Goal: Task Accomplishment & Management: Manage account settings

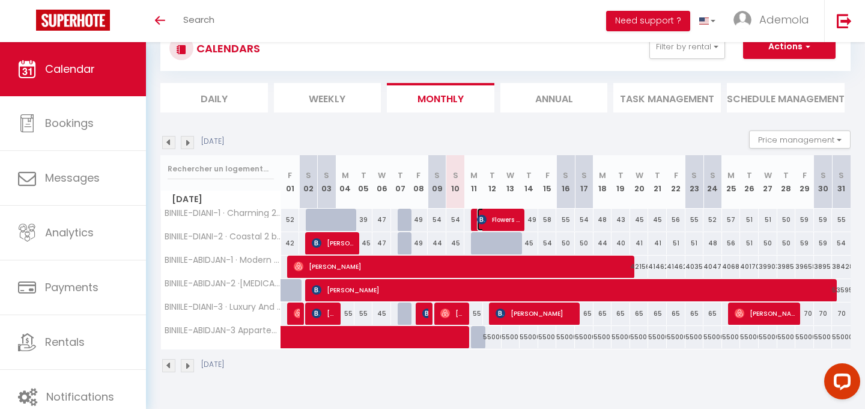
click at [493, 219] on span "Flowers [PERSON_NAME]" at bounding box center [498, 219] width 43 height 23
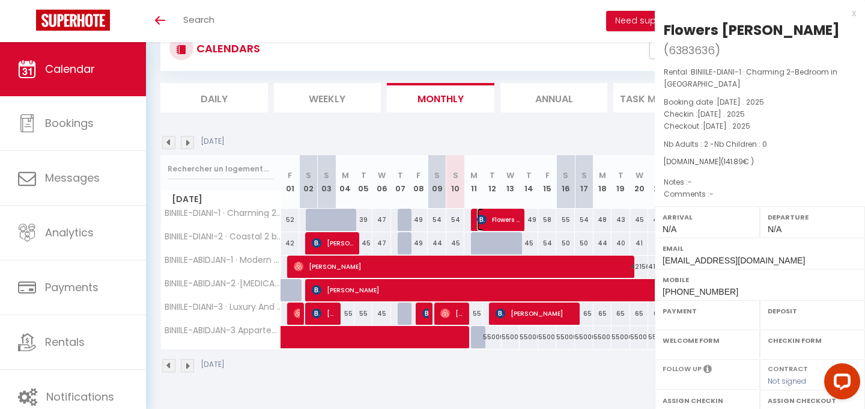
select select "OK"
select select "KO"
select select "0"
select select "1"
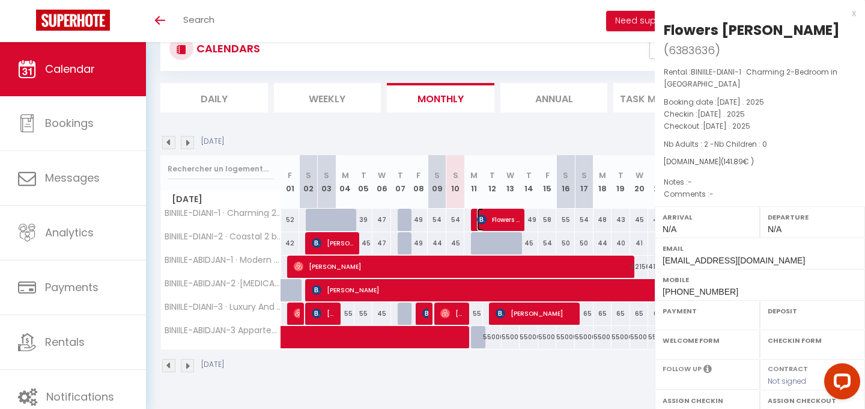
select select
select select "25087"
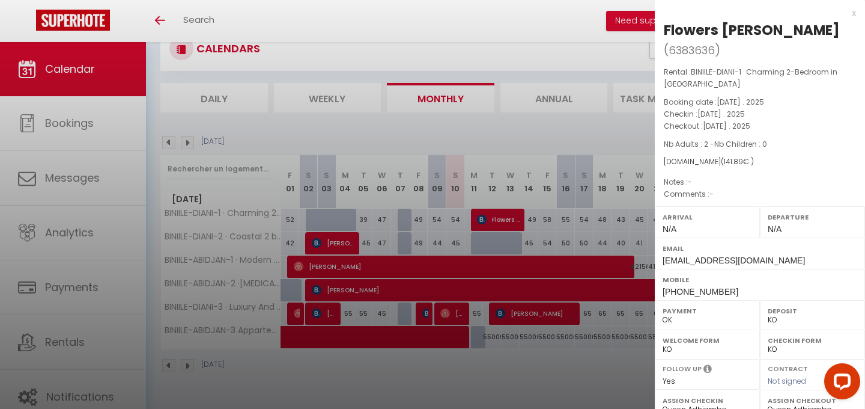
click at [538, 371] on div at bounding box center [432, 204] width 865 height 409
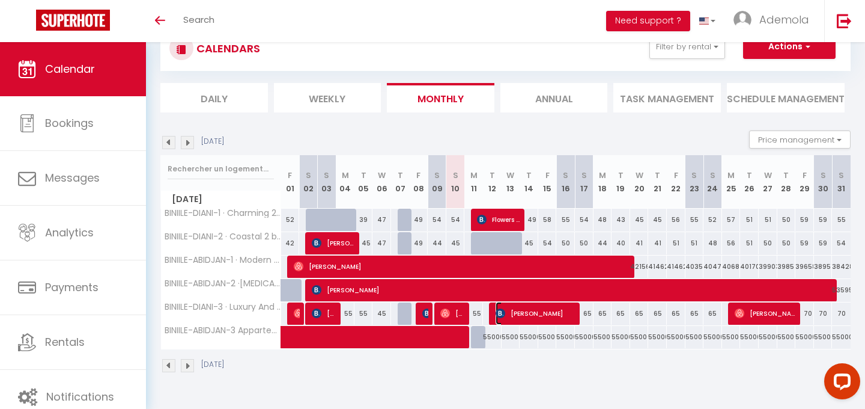
click at [525, 311] on span "[PERSON_NAME]" at bounding box center [536, 313] width 81 height 23
select select
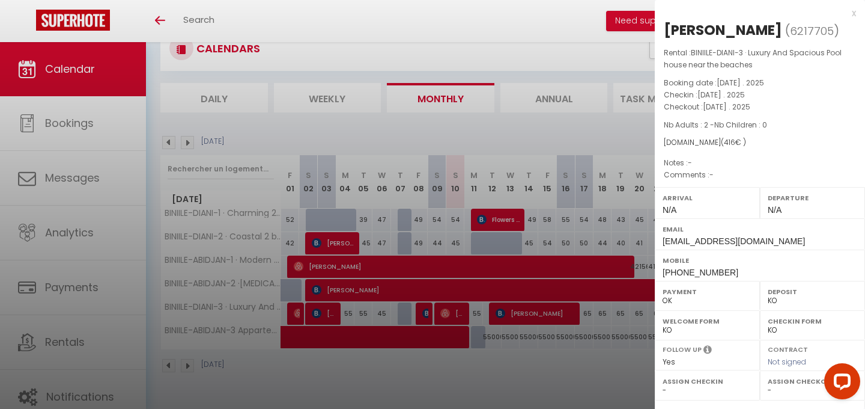
click at [553, 358] on div at bounding box center [432, 204] width 865 height 409
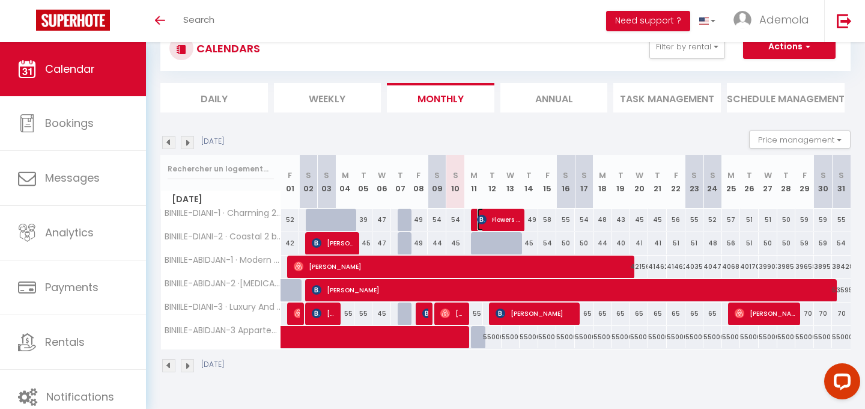
click at [492, 217] on span "Flowers [PERSON_NAME]" at bounding box center [498, 219] width 43 height 23
select select "25087"
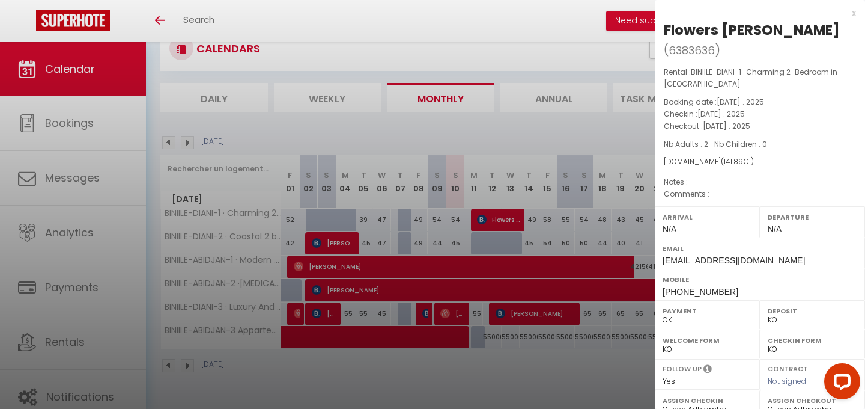
click at [535, 361] on div at bounding box center [432, 204] width 865 height 409
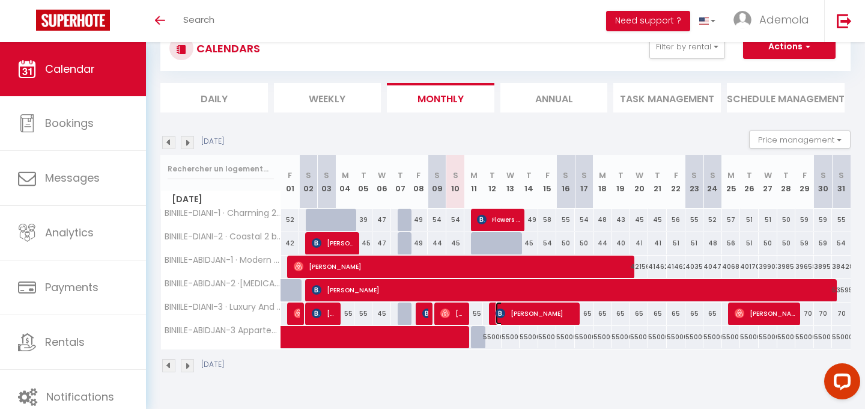
click at [527, 313] on span "[PERSON_NAME]" at bounding box center [536, 313] width 81 height 23
select select
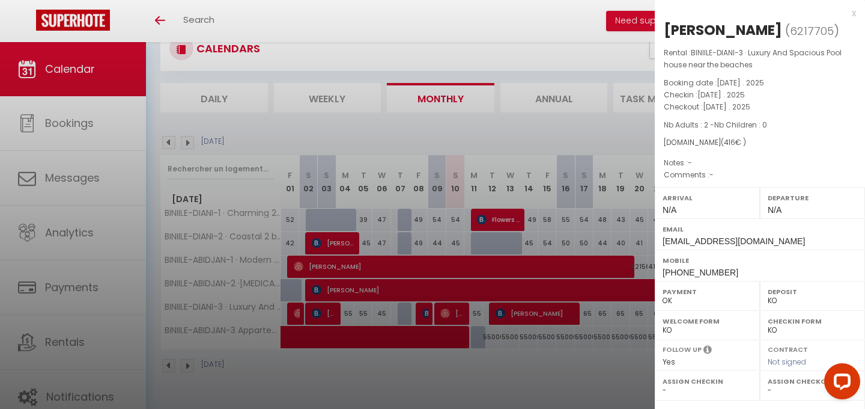
click at [521, 367] on div at bounding box center [432, 204] width 865 height 409
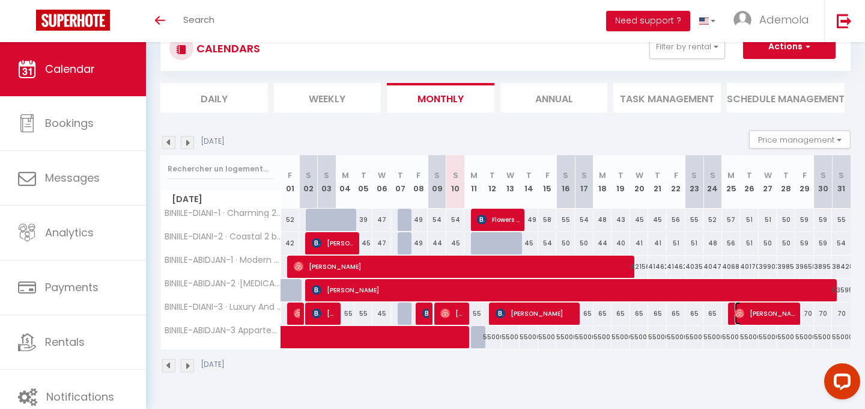
click at [753, 320] on span "[PERSON_NAME]" at bounding box center [766, 313] width 62 height 23
select select "OK"
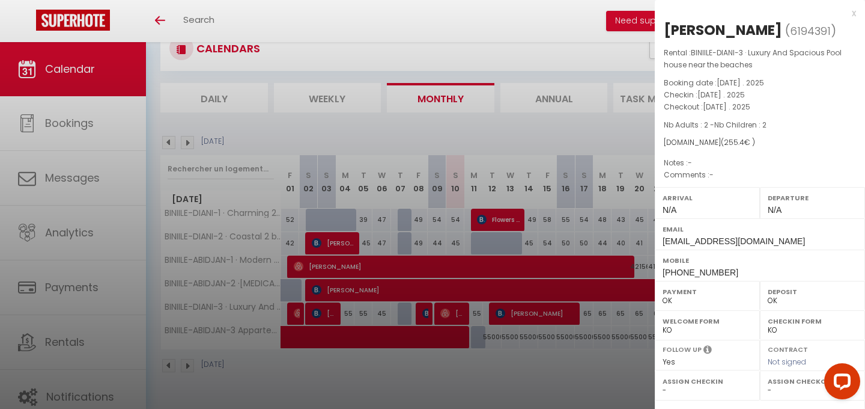
click at [560, 364] on div at bounding box center [432, 204] width 865 height 409
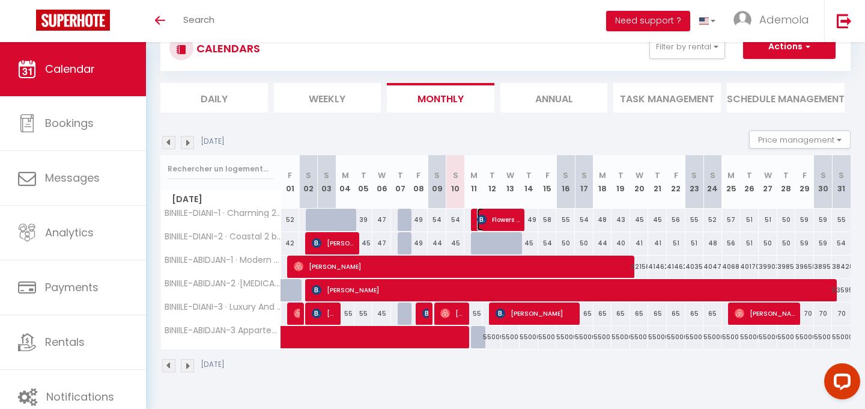
click at [504, 218] on span "Flowers [PERSON_NAME]" at bounding box center [498, 219] width 43 height 23
select select "OK"
select select "KO"
select select "0"
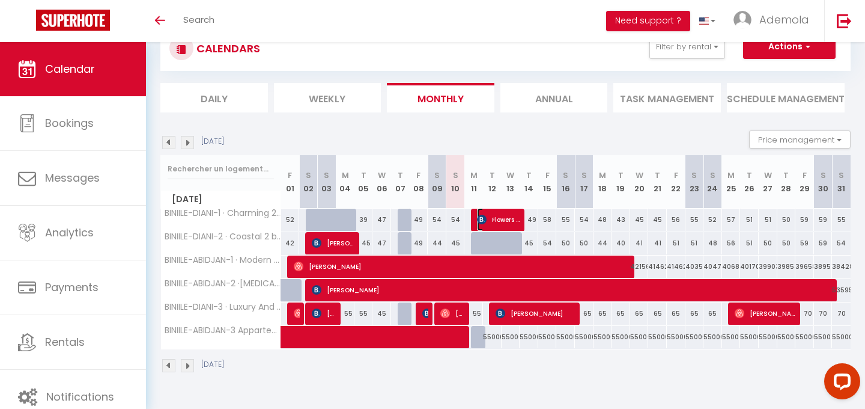
select select "1"
select select
select select "25087"
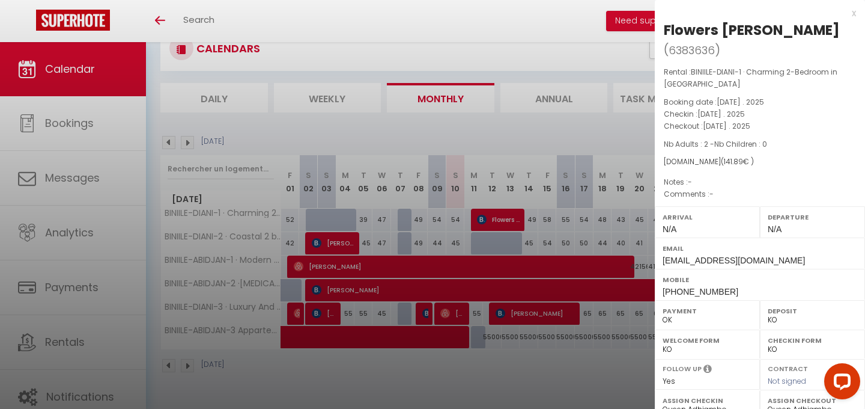
click at [537, 369] on div at bounding box center [432, 204] width 865 height 409
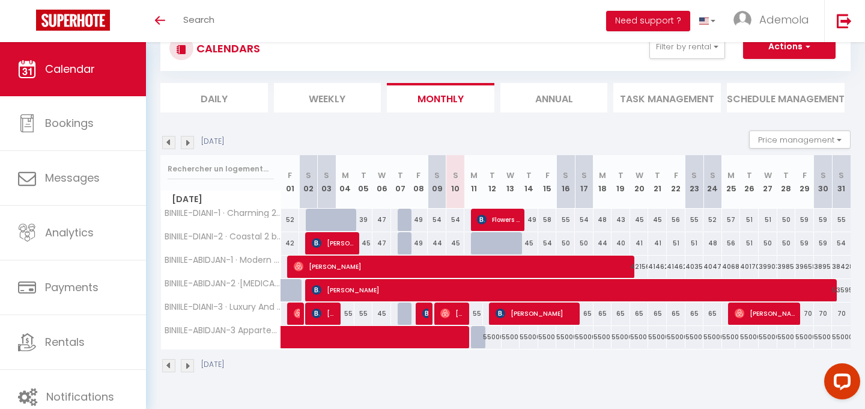
click at [187, 141] on img at bounding box center [187, 142] width 13 height 13
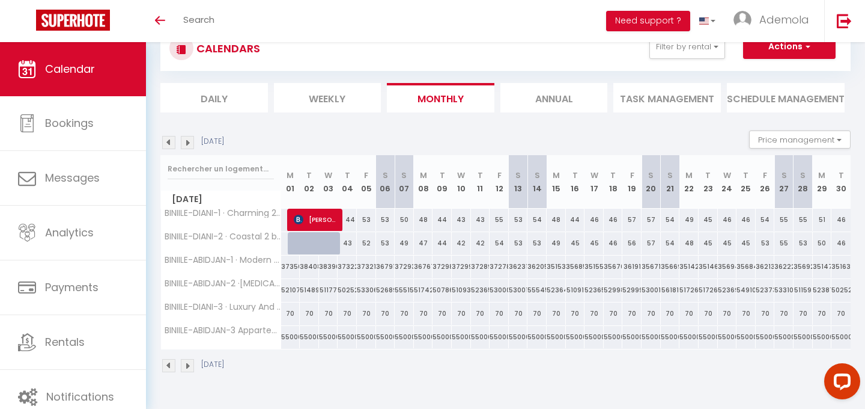
click at [187, 141] on img at bounding box center [187, 142] width 13 height 13
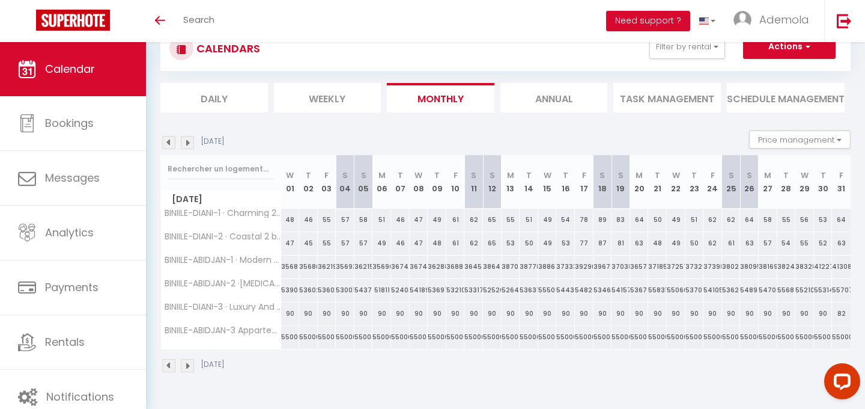
click at [187, 141] on img at bounding box center [187, 142] width 13 height 13
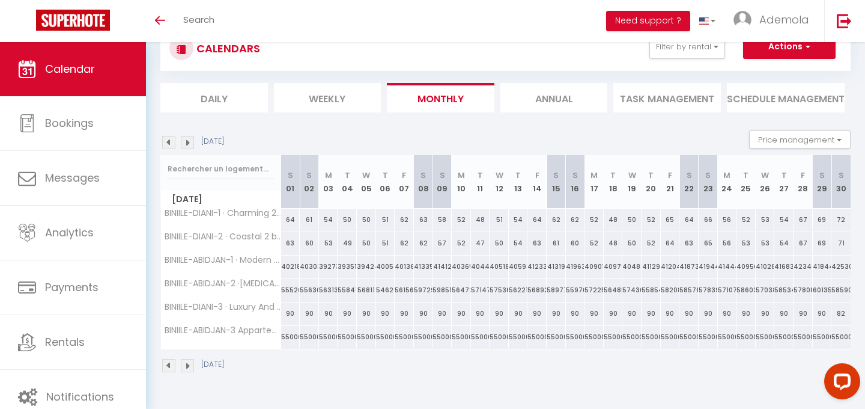
click at [187, 141] on img at bounding box center [187, 142] width 13 height 13
